Goal: Information Seeking & Learning: Learn about a topic

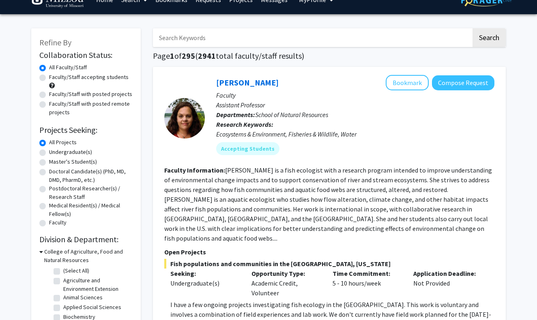
scroll to position [18, 0]
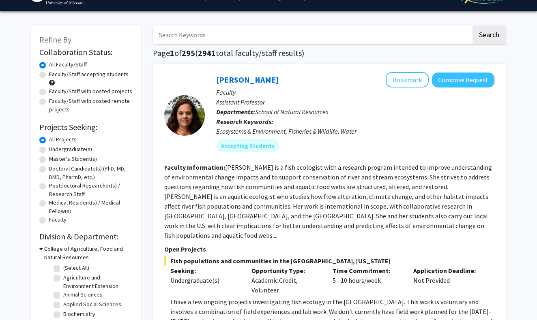
click at [60, 151] on label "Undergraduate(s)" at bounding box center [70, 149] width 43 height 9
click at [54, 150] on input "Undergraduate(s)" at bounding box center [51, 147] width 5 height 5
radio input "true"
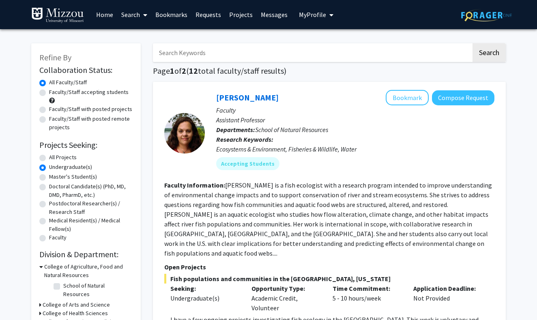
click at [53, 159] on label "All Projects" at bounding box center [63, 157] width 28 height 9
click at [53, 159] on input "All Projects" at bounding box center [51, 155] width 5 height 5
radio input "true"
click at [58, 170] on label "Undergraduate(s)" at bounding box center [70, 167] width 43 height 9
click at [54, 168] on input "Undergraduate(s)" at bounding box center [51, 165] width 5 height 5
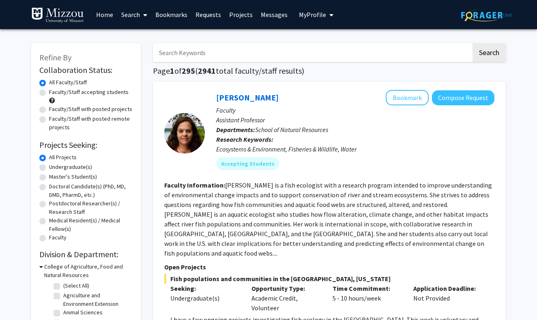
radio input "true"
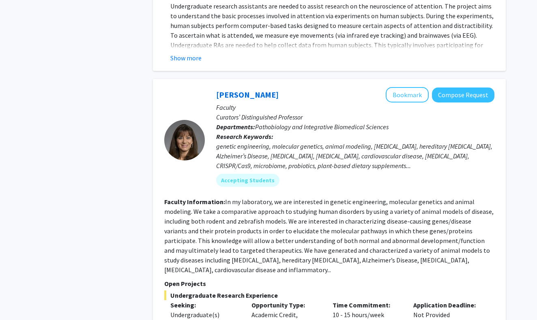
scroll to position [1243, 0]
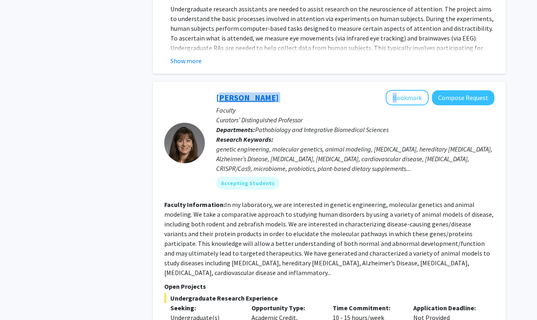
drag, startPoint x: 212, startPoint y: 67, endPoint x: 217, endPoint y: 69, distance: 5.3
click at [217, 90] on div "[PERSON_NAME] Bookmark Compose Request Faculty Curators’ Distinguished Professo…" at bounding box center [350, 143] width 290 height 106
copy div "[PERSON_NAME]"
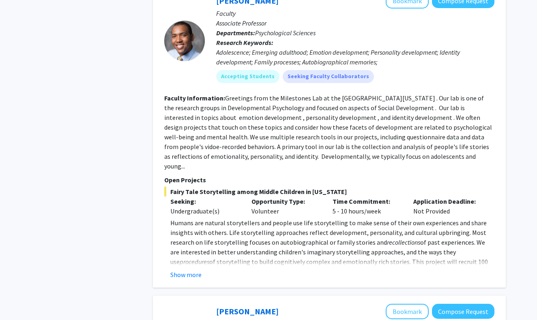
scroll to position [2354, 0]
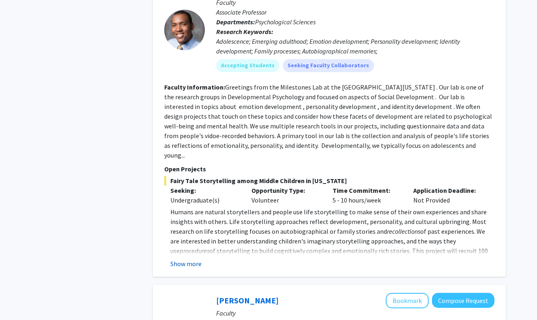
click at [182, 259] on button "Show more" at bounding box center [185, 264] width 31 height 10
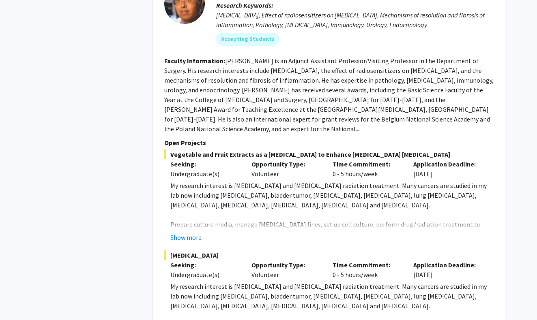
scroll to position [2781, 0]
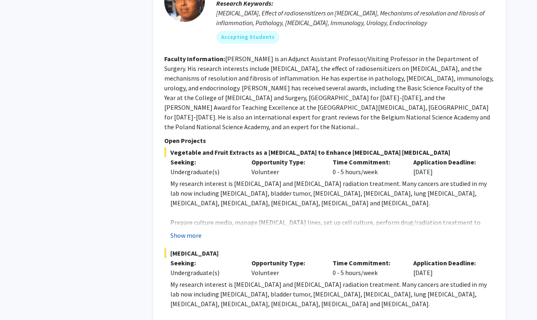
click at [179, 231] on button "Show more" at bounding box center [185, 236] width 31 height 10
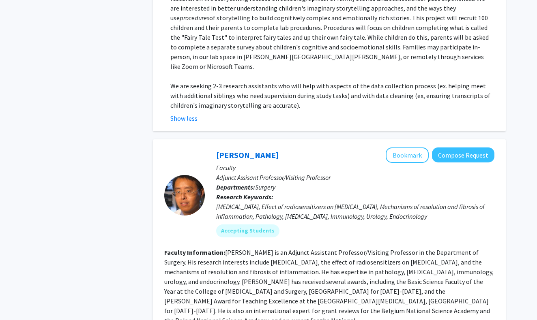
scroll to position [2587, 0]
click at [409, 148] on button "Bookmark" at bounding box center [407, 155] width 43 height 15
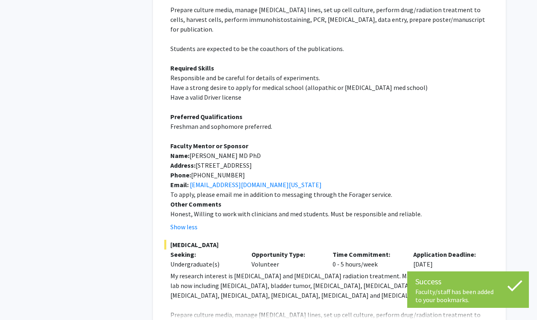
scroll to position [3004, 0]
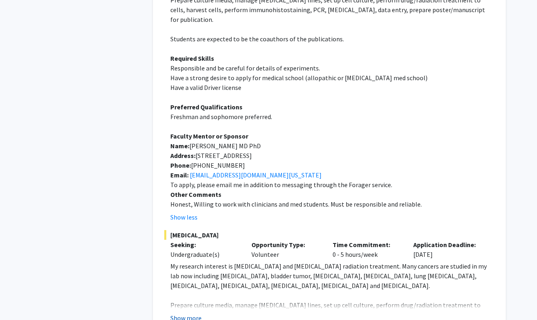
click at [189, 313] on button "Show more" at bounding box center [185, 318] width 31 height 10
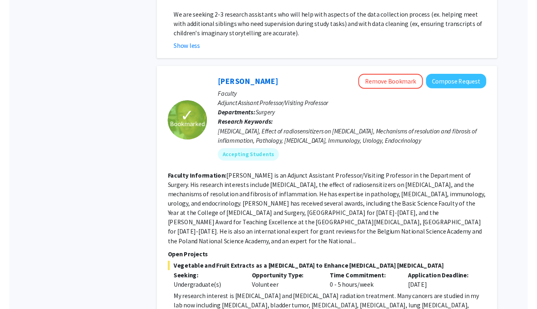
scroll to position [2657, 0]
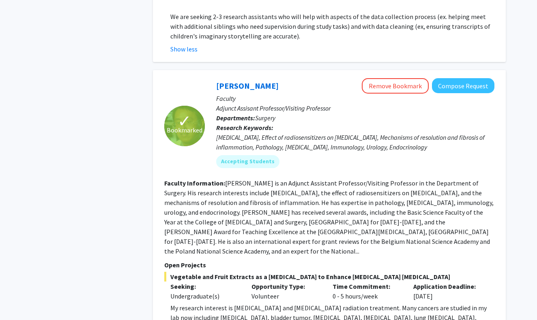
click at [186, 117] on span "✓" at bounding box center [185, 121] width 14 height 8
drag, startPoint x: 210, startPoint y: 28, endPoint x: 216, endPoint y: 28, distance: 5.7
click at [216, 78] on div "[PERSON_NAME] Remove Bookmark Compose Request Faculty Adjunct Assisant Professo…" at bounding box center [350, 126] width 290 height 96
copy link "[PERSON_NAME]"
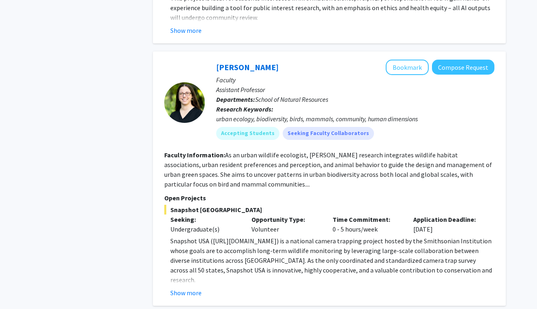
scroll to position [3963, 0]
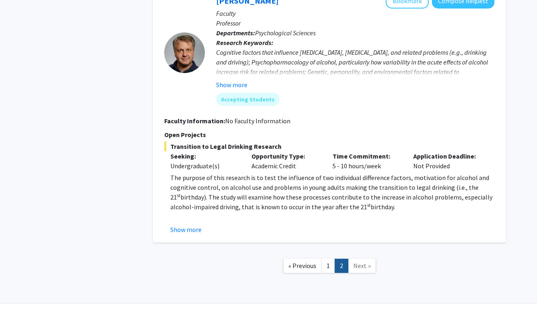
scroll to position [369, 0]
click at [187, 233] on button "Show more" at bounding box center [185, 229] width 31 height 10
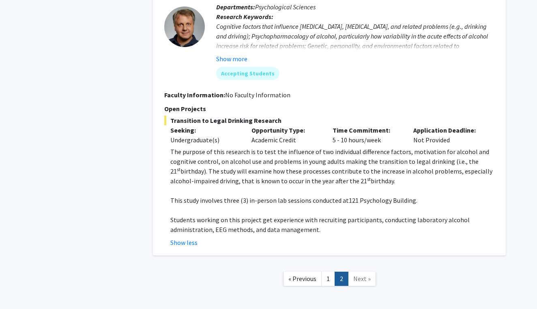
scroll to position [395, 0]
click at [322, 277] on link "1" at bounding box center [328, 278] width 14 height 14
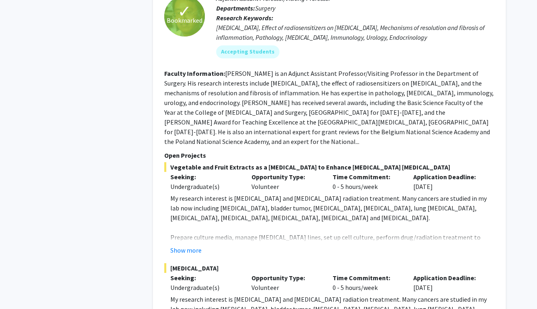
scroll to position [2680, 0]
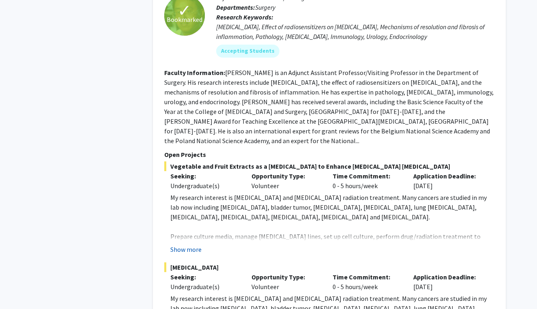
click at [183, 245] on button "Show more" at bounding box center [185, 250] width 31 height 10
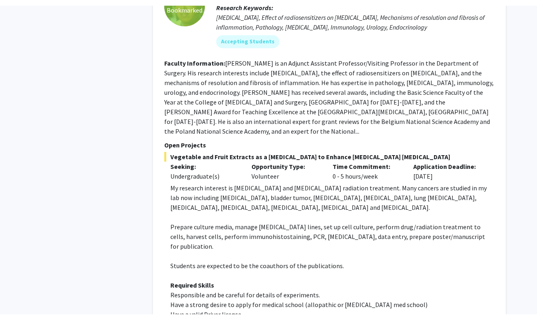
scroll to position [2696, 0]
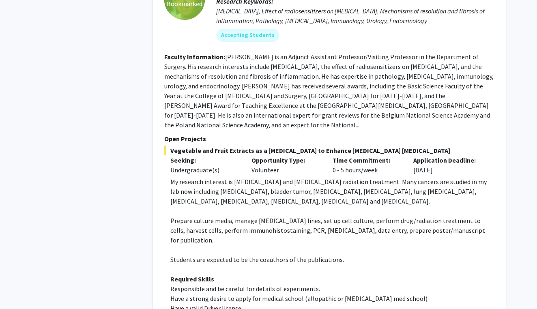
drag, startPoint x: 224, startPoint y: 9, endPoint x: 323, endPoint y: 269, distance: 278.7
click at [323, 269] on fg-search-faculty "✓ Bookmarked [PERSON_NAME] Remove Bookmark Compose Request Faculty Adjunct Assi…" at bounding box center [329, 248] width 330 height 592
copy fg-search-faculty "Loremip Dolorsitame: Consect Adip el se Doeiusm Temporinc Utlaboree/Dolorema Al…"
click at [357, 294] on span "Have a strong desire to apply for medical school (allopathic or [MEDICAL_DATA] …" at bounding box center [298, 298] width 257 height 8
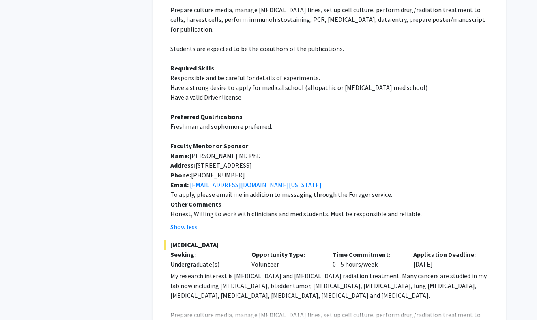
scroll to position [2907, 0]
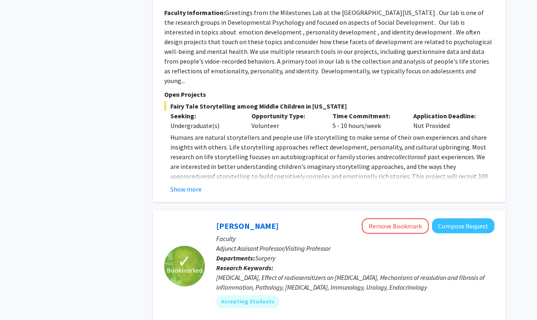
scroll to position [2370, 0]
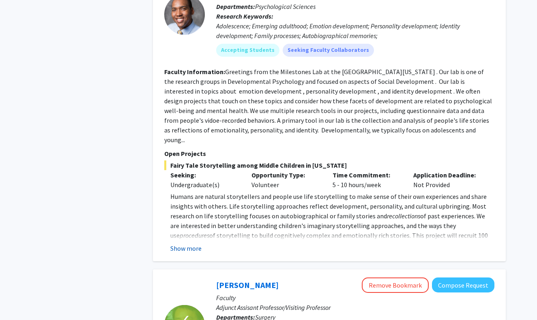
click at [182, 244] on button "Show more" at bounding box center [185, 249] width 31 height 10
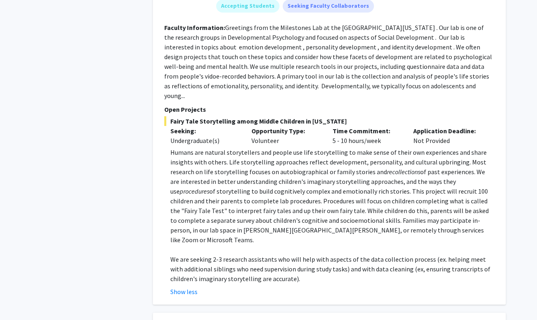
scroll to position [2441, 0]
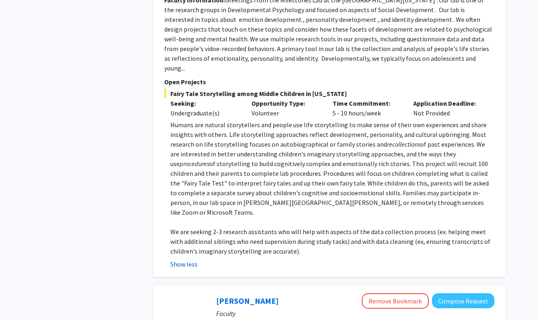
click at [184, 260] on button "Show less" at bounding box center [183, 265] width 27 height 10
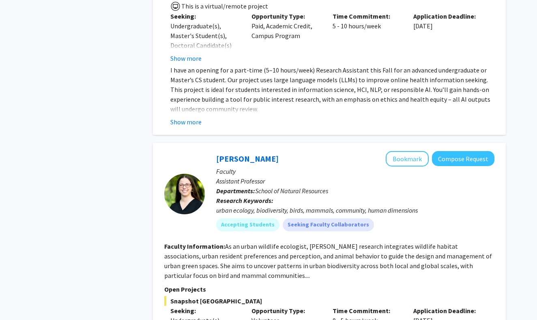
scroll to position [3784, 0]
